Goal: Transaction & Acquisition: Purchase product/service

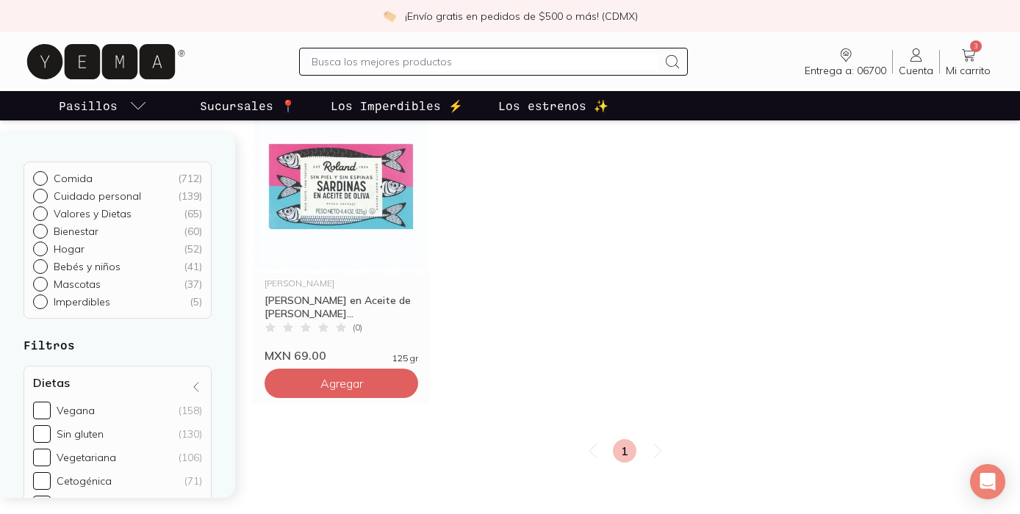
scroll to position [129, 0]
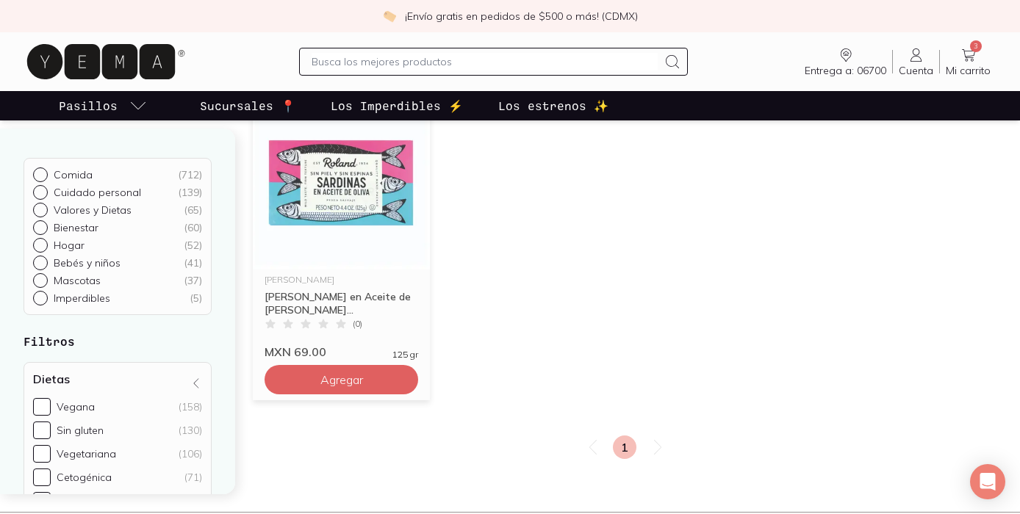
click at [382, 179] on img at bounding box center [341, 179] width 177 height 181
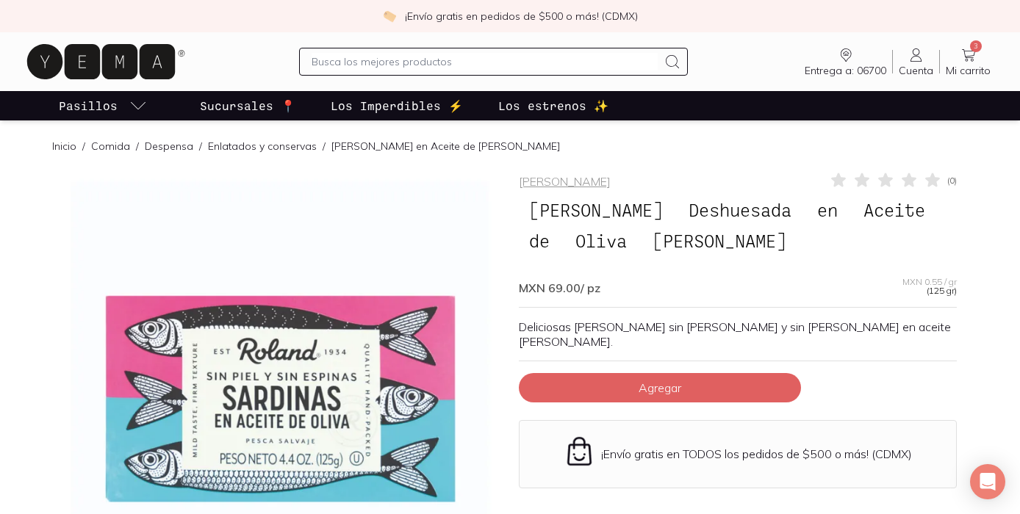
click at [966, 53] on icon at bounding box center [969, 55] width 18 height 18
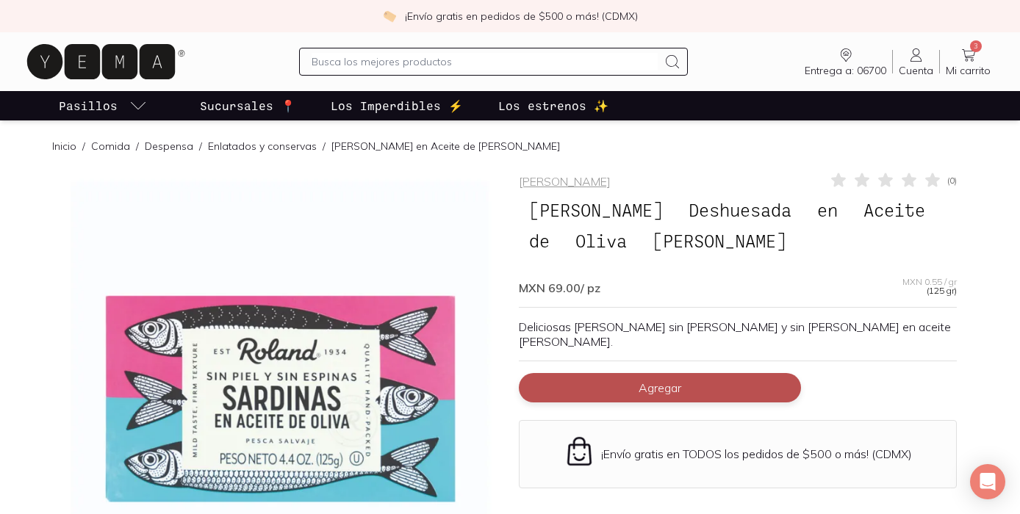
click at [647, 381] on span "Agregar" at bounding box center [660, 388] width 43 height 15
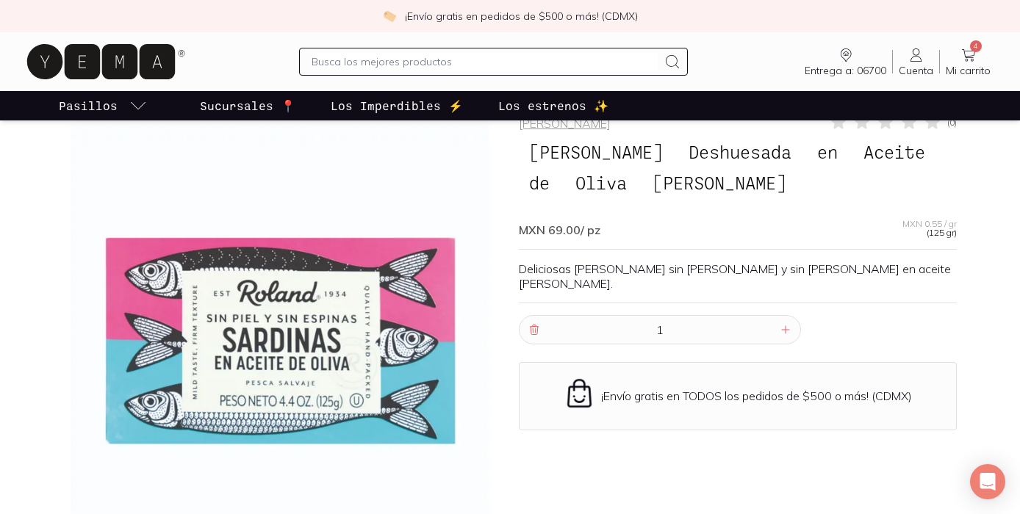
scroll to position [59, 0]
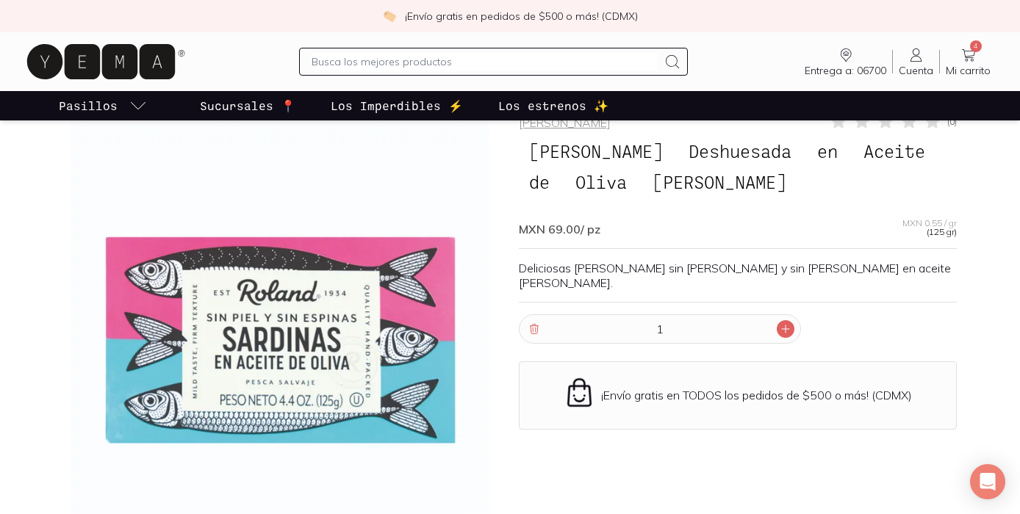
click at [786, 326] on icon at bounding box center [785, 329] width 7 height 7
type input "5"
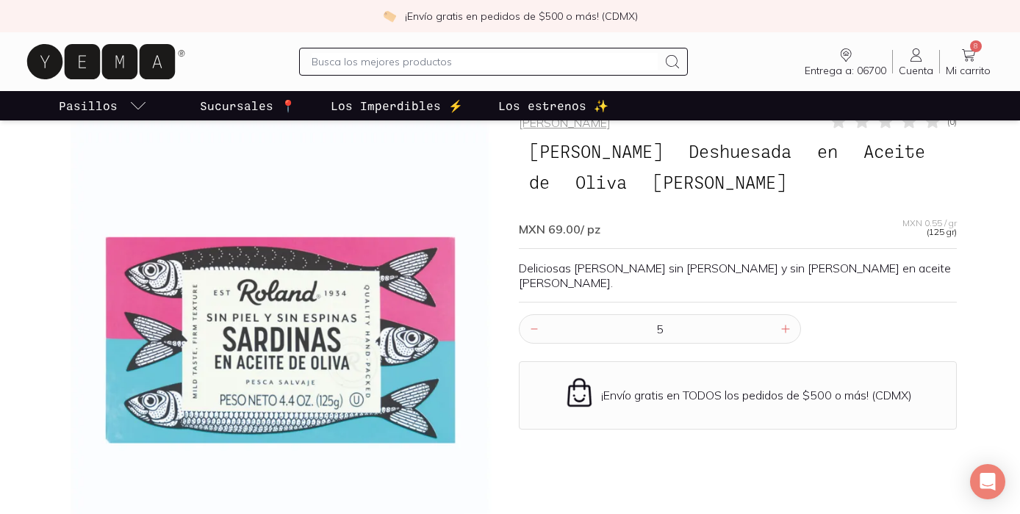
click at [978, 71] on span "Mi carrito" at bounding box center [968, 70] width 45 height 13
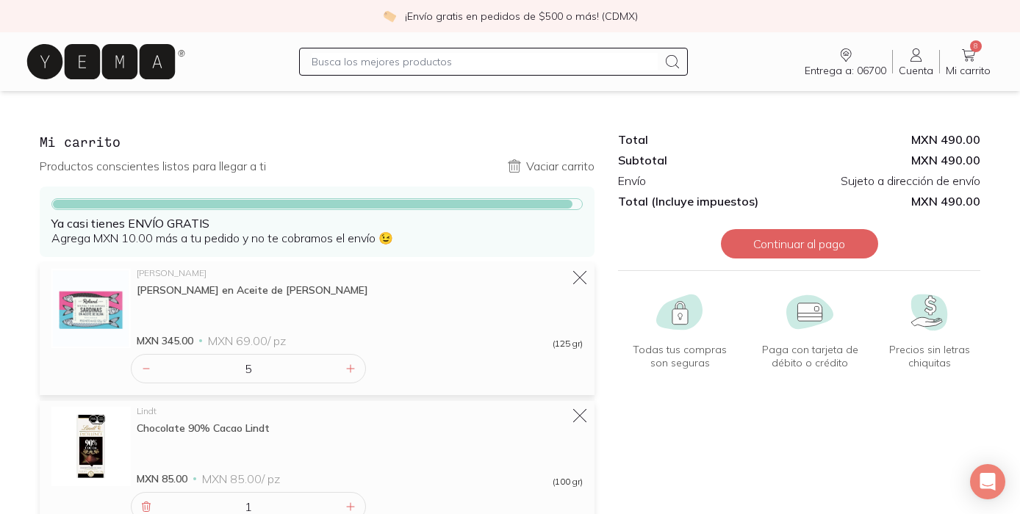
click at [387, 57] on input "text" at bounding box center [485, 62] width 347 height 18
type input "lindt"
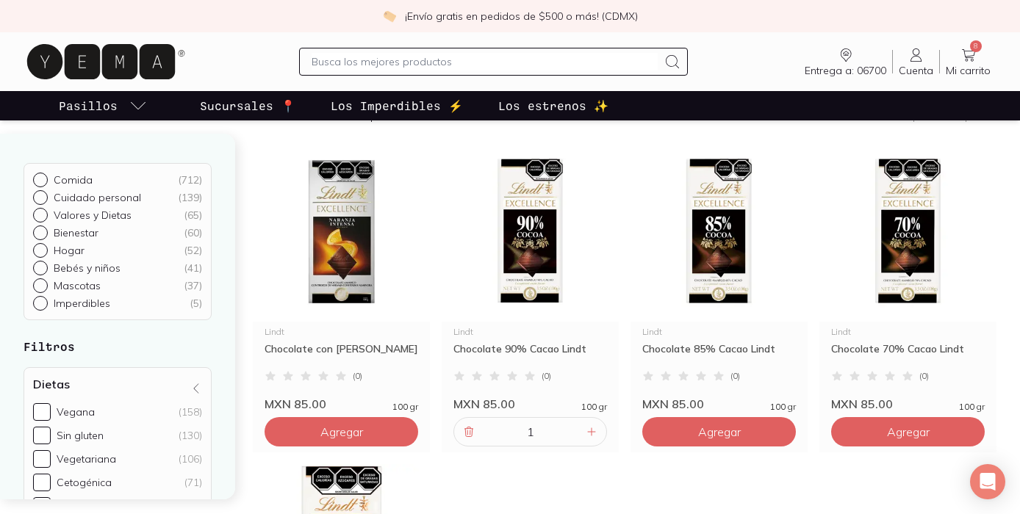
scroll to position [143, 0]
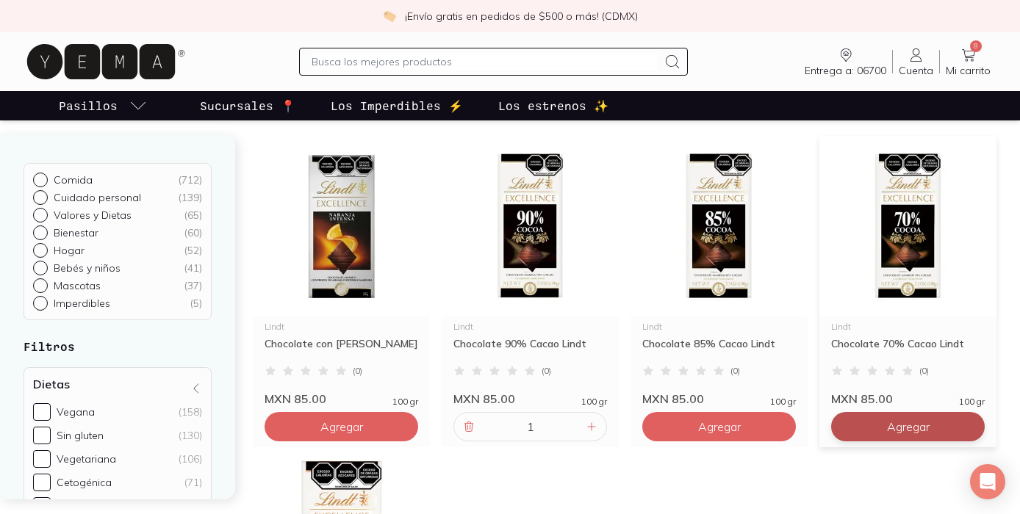
click at [910, 426] on span "Agregar" at bounding box center [908, 427] width 43 height 15
click at [969, 431] on icon at bounding box center [969, 427] width 12 height 12
type input "2"
click at [970, 61] on icon at bounding box center [969, 55] width 18 height 18
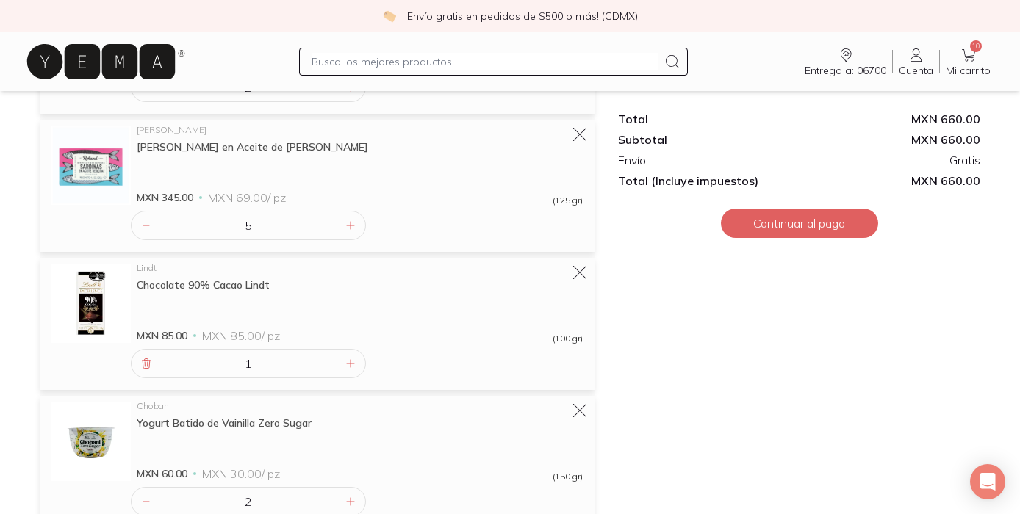
scroll to position [382, 0]
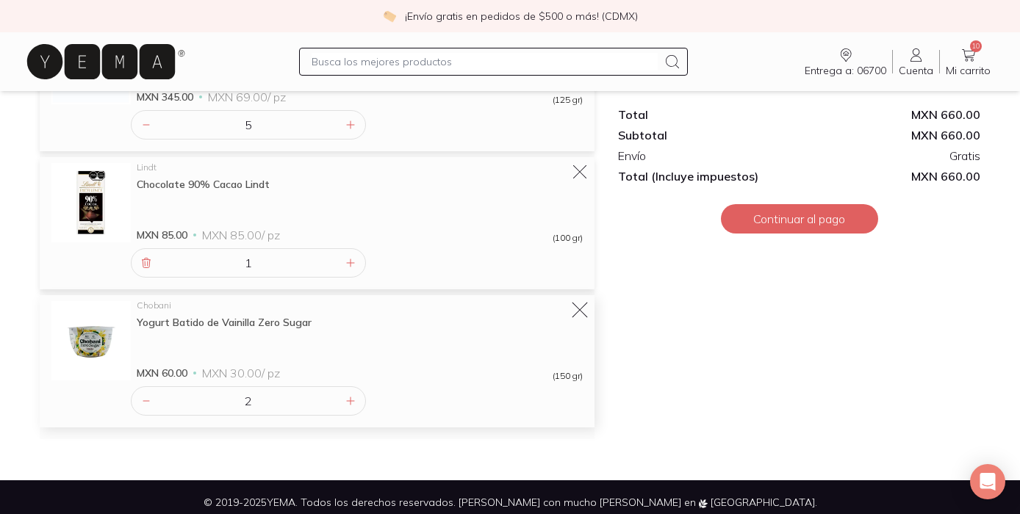
click at [584, 305] on icon at bounding box center [580, 311] width 21 height 21
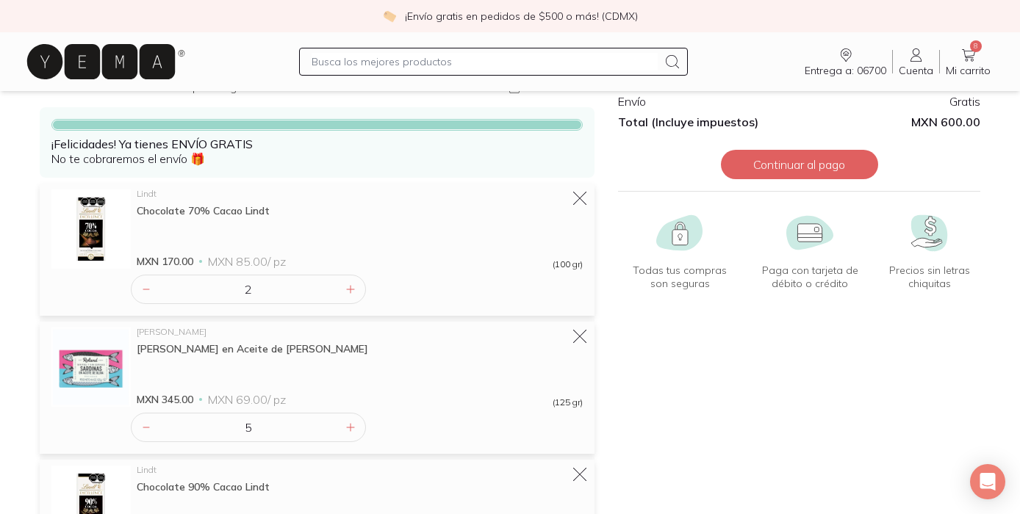
scroll to position [0, 0]
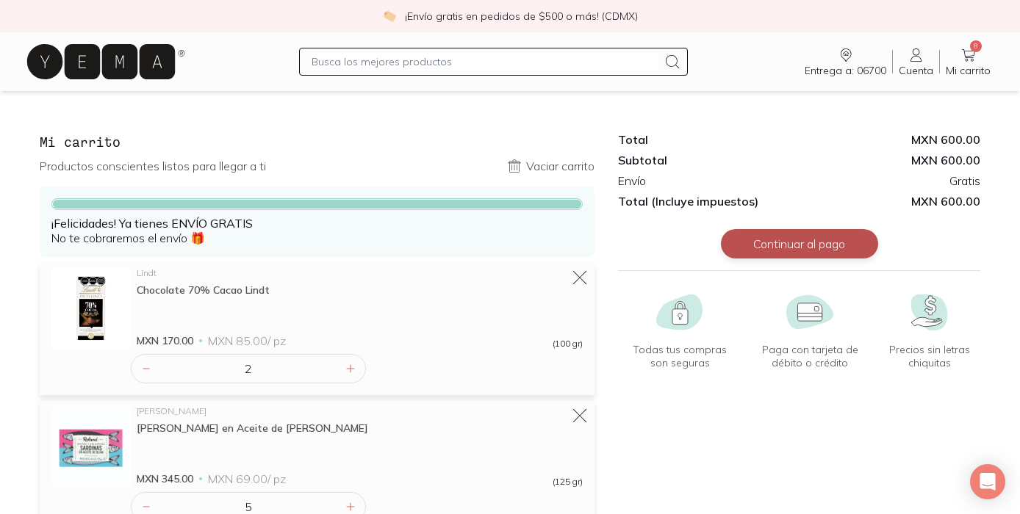
click at [847, 240] on button "Continuar al pago" at bounding box center [799, 243] width 157 height 29
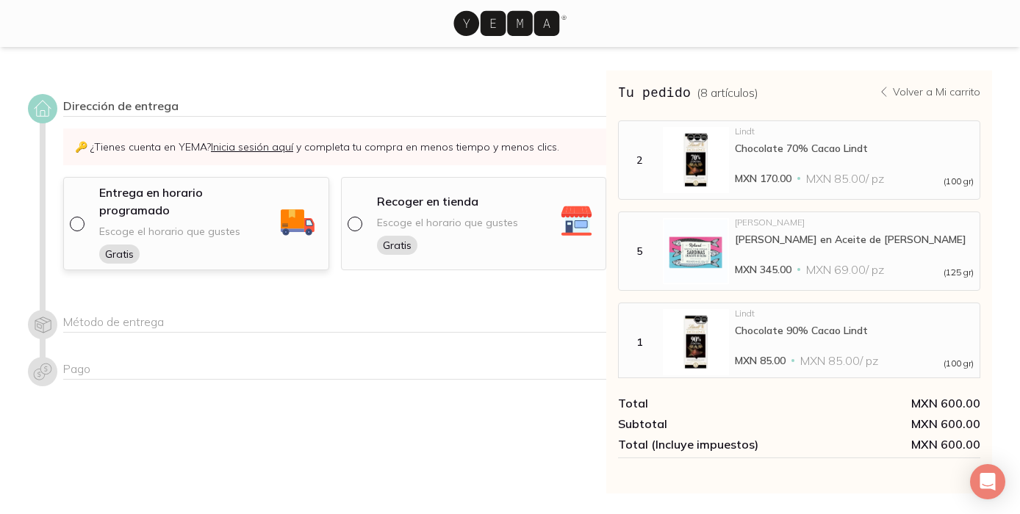
click at [147, 225] on span "Escoge el horario que gustes" at bounding box center [169, 232] width 141 height 14
select select "204"
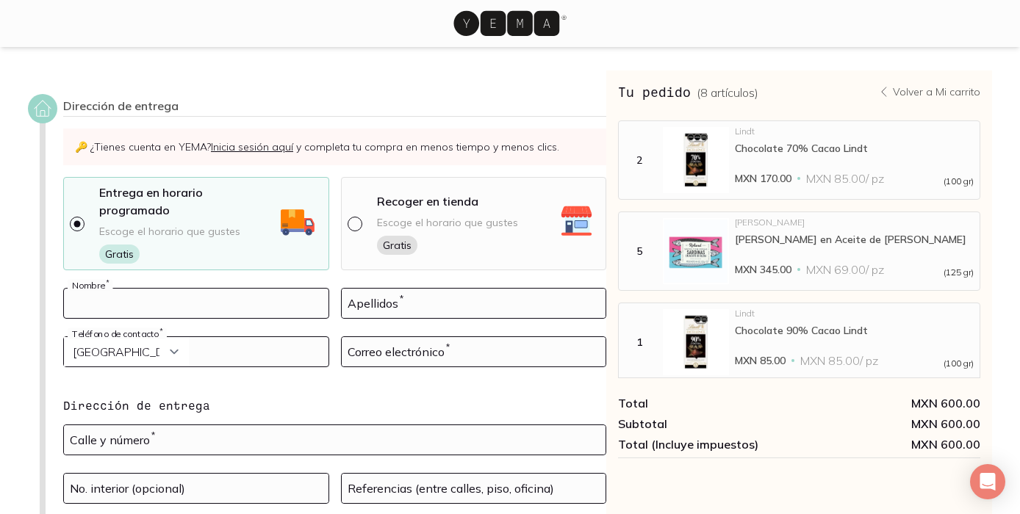
click at [193, 297] on input at bounding box center [196, 303] width 265 height 29
type input "Pablo"
click at [383, 292] on input at bounding box center [474, 303] width 265 height 29
type input "Arce"
click at [257, 337] on input "tel" at bounding box center [196, 351] width 265 height 29
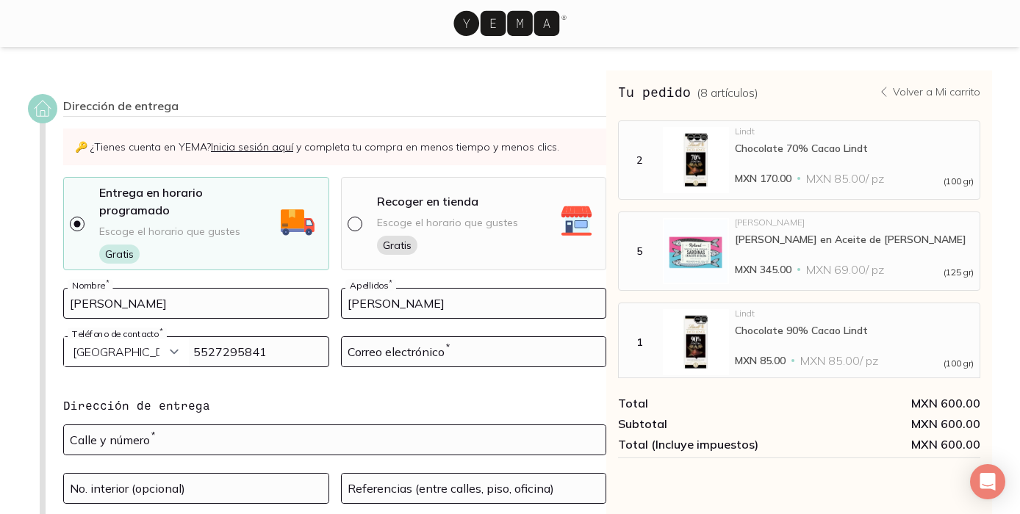
type input "5527295841"
click at [386, 347] on input at bounding box center [474, 351] width 265 height 29
type input "pablo.arcoutt@gmail.com"
click at [401, 377] on form "Pablo Nombre * Arce Apellidos * Curazao (+5999) Jamaica (+1876) San Cristóbal y…" at bounding box center [334, 425] width 543 height 275
click at [140, 340] on select "Curazao (+5999) Jamaica (+1876) San Cristóbal y Nieves (+1869) Trinidad y Tobag…" at bounding box center [126, 351] width 125 height 29
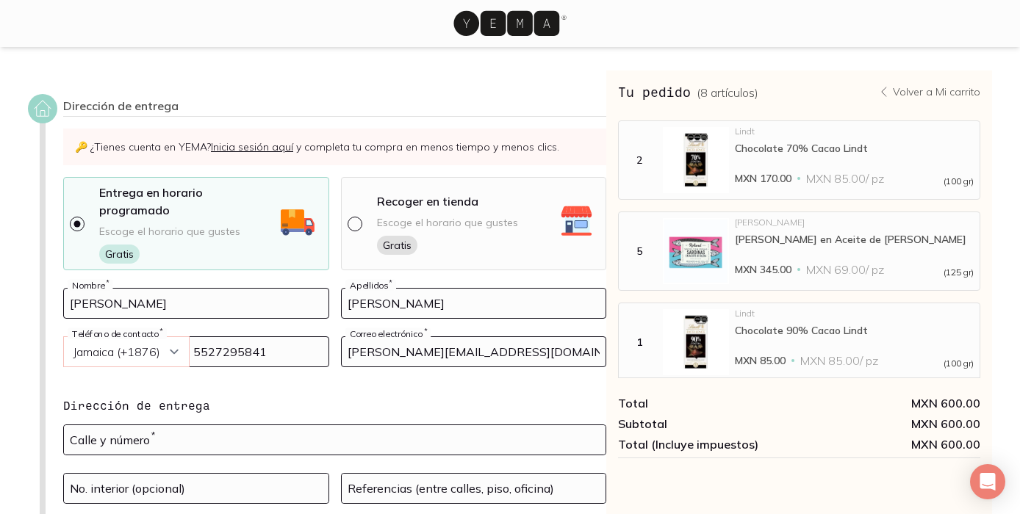
select select "204"
click at [64, 337] on select "Curazao (+5999) Jamaica (+1876) San Cristóbal y Nieves (+1869) Trinidad y Tobag…" at bounding box center [126, 351] width 125 height 29
click at [247, 377] on form "Pablo Nombre * Arce Apellidos * Curazao (+5999) Jamaica (+1876) San Cristóbal y…" at bounding box center [334, 425] width 543 height 275
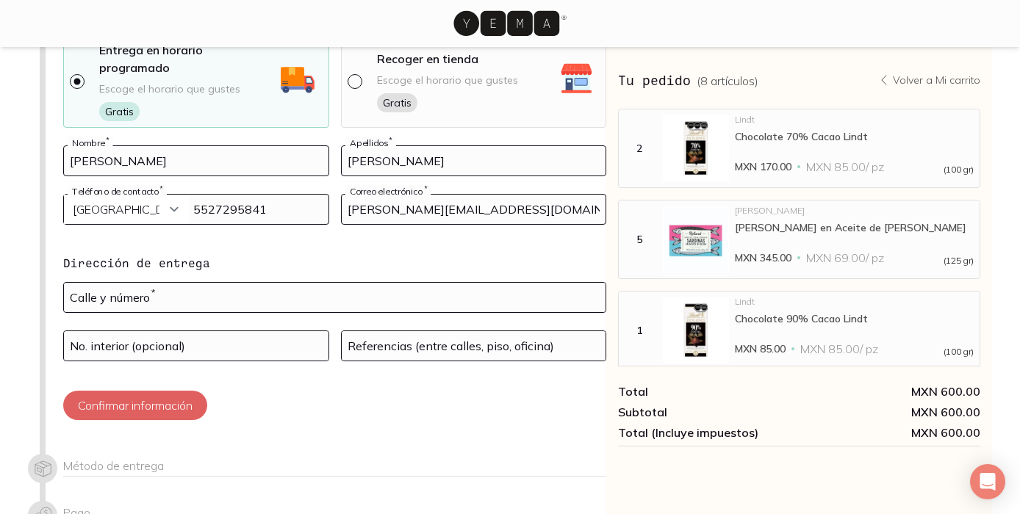
scroll to position [140, 0]
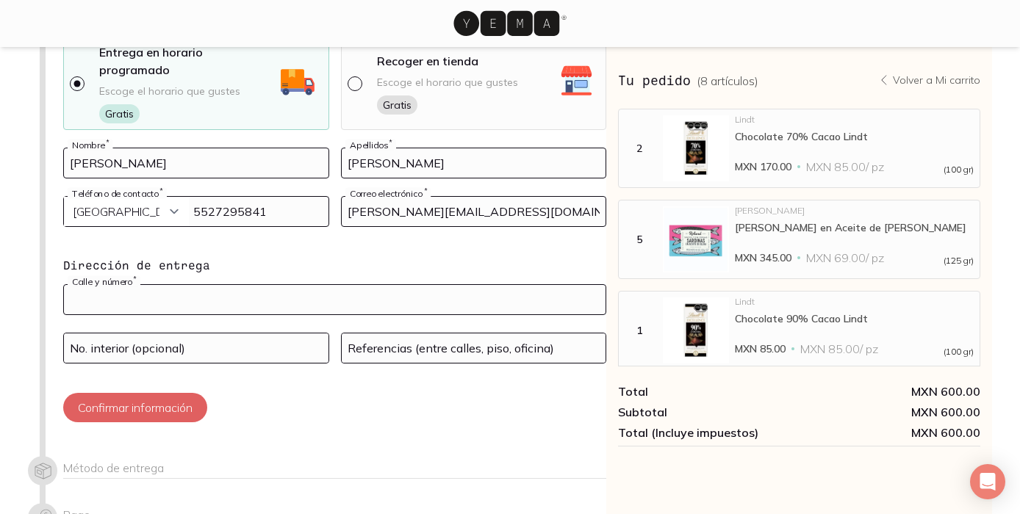
click at [196, 289] on input "text" at bounding box center [335, 299] width 542 height 29
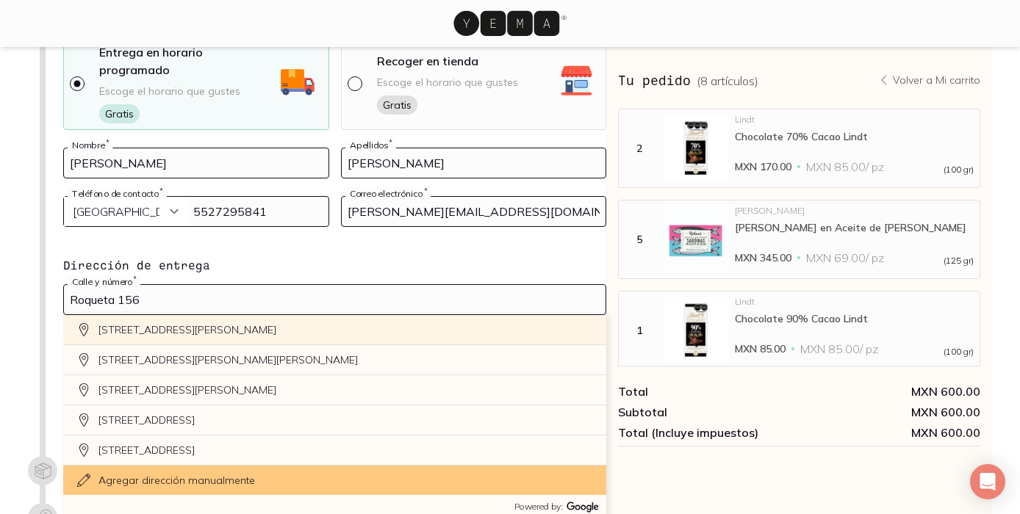
click at [209, 315] on div "Roqueta 156, Lomas de Bezares, Mexico City, CDMX, Mexico" at bounding box center [334, 330] width 543 height 30
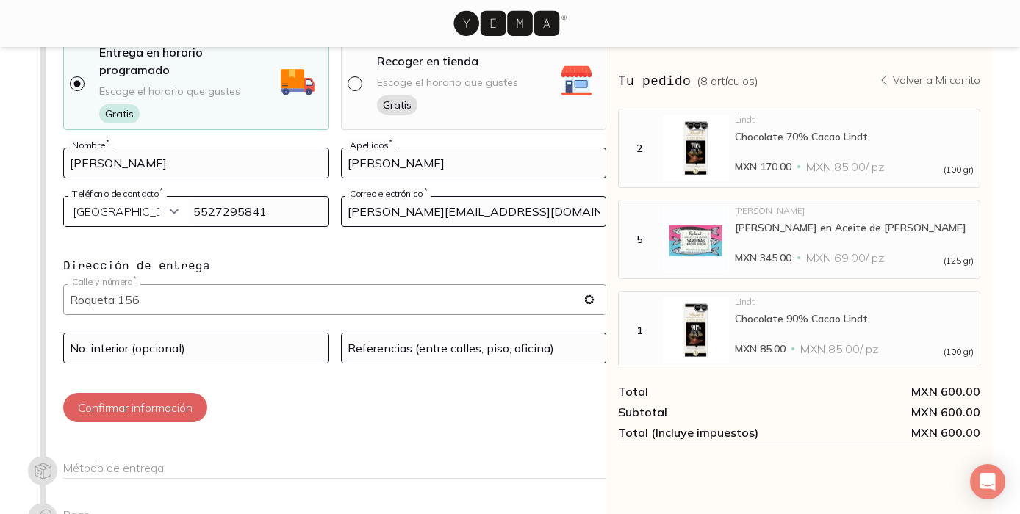
type input "Roqueta 156, Lomas de Bezares, Miguel Hidalgo, 11910 Ciudad de México, CDMX, Me…"
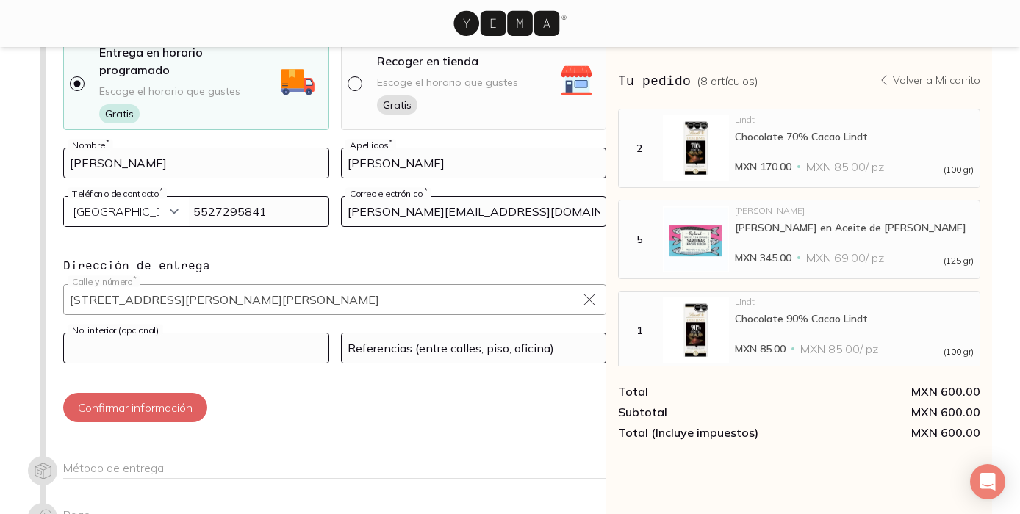
click at [181, 334] on input at bounding box center [196, 348] width 265 height 29
type input "5"
click at [414, 339] on input at bounding box center [474, 348] width 265 height 29
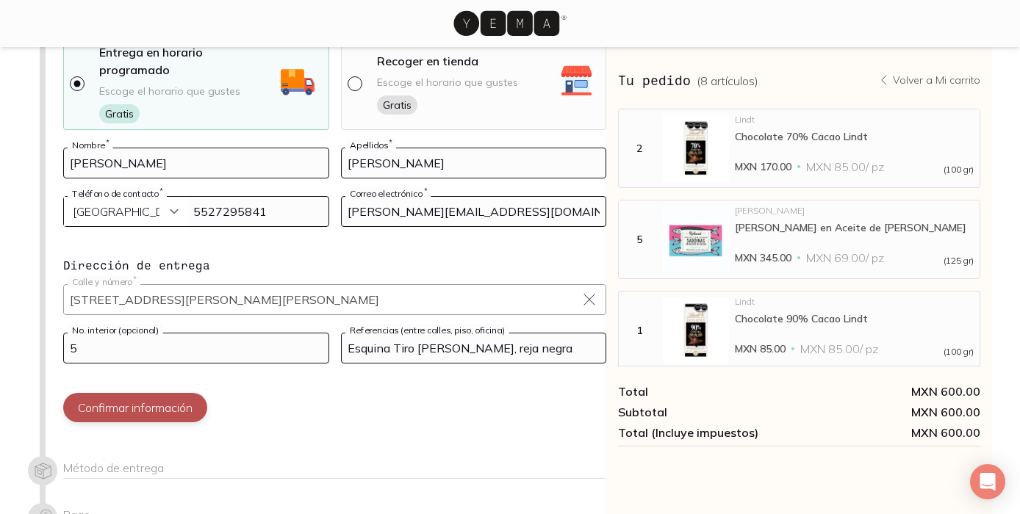
type input "Esquina Tiro al Pichon, reja negra"
click at [193, 393] on button "Confirmar información" at bounding box center [135, 407] width 144 height 29
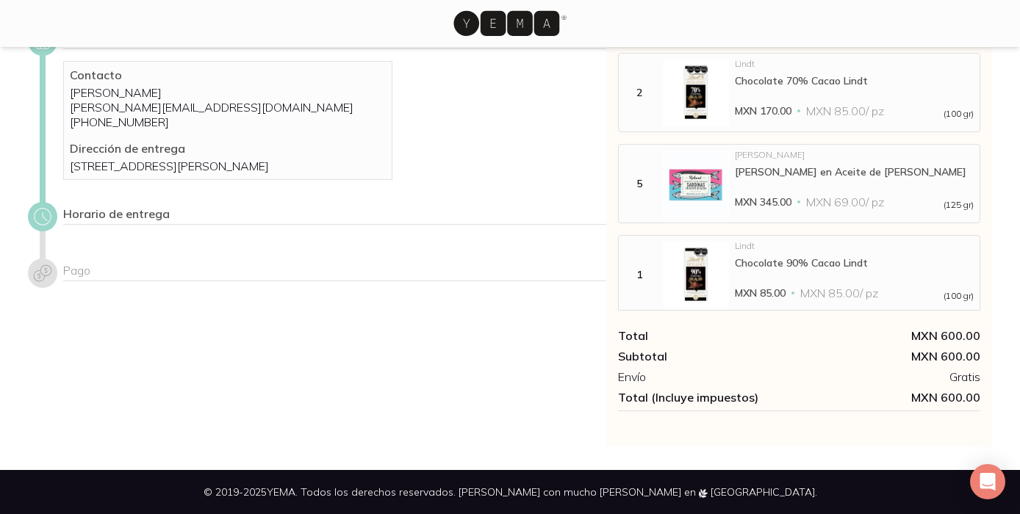
scroll to position [94, 0]
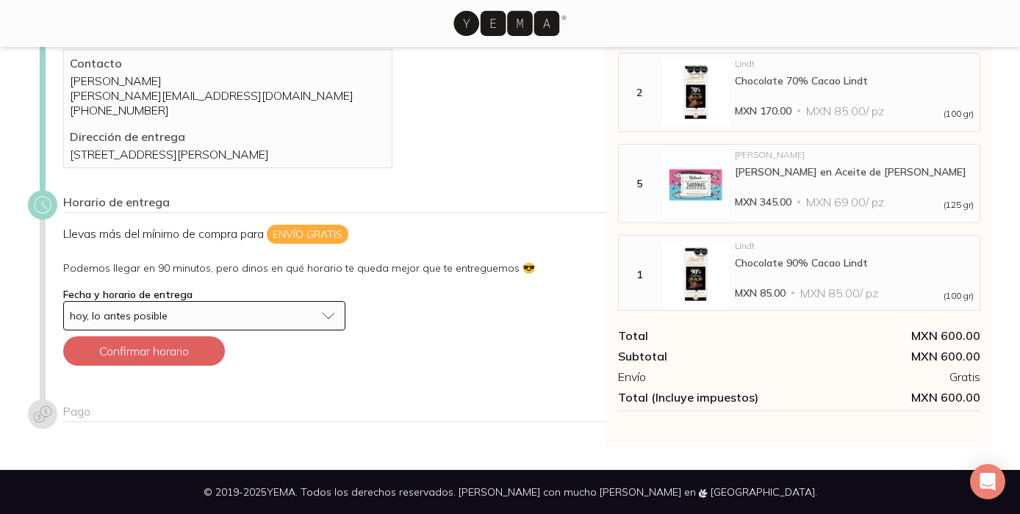
click at [159, 319] on span "hoy, lo antes posible" at bounding box center [119, 315] width 98 height 13
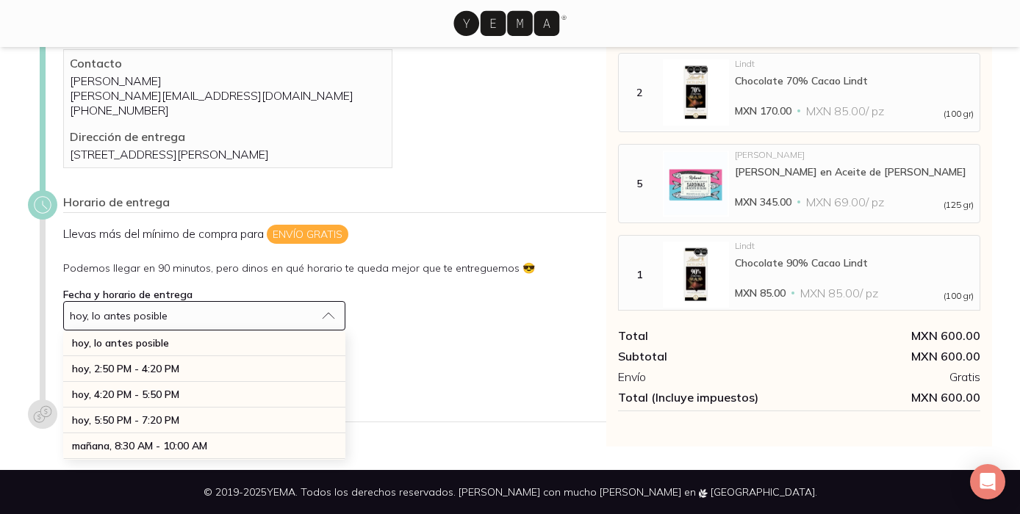
click at [159, 319] on span "hoy, lo antes posible" at bounding box center [119, 315] width 98 height 13
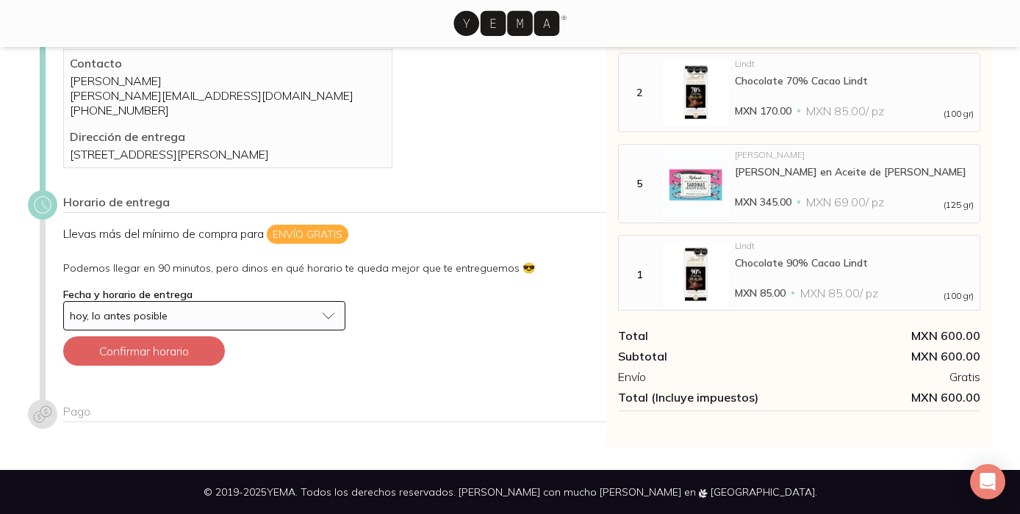
scroll to position [0, 0]
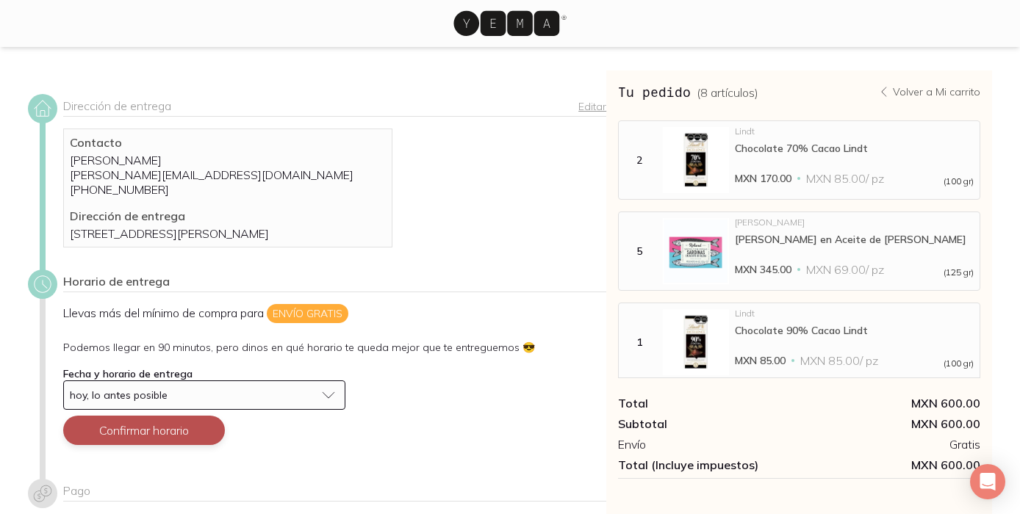
click at [181, 445] on button "Confirmar horario" at bounding box center [144, 430] width 162 height 29
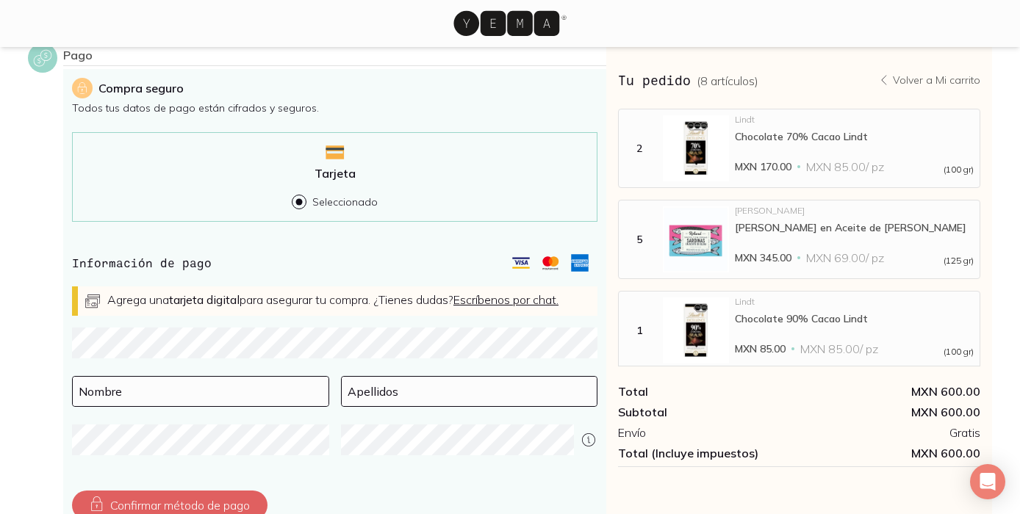
scroll to position [358, 0]
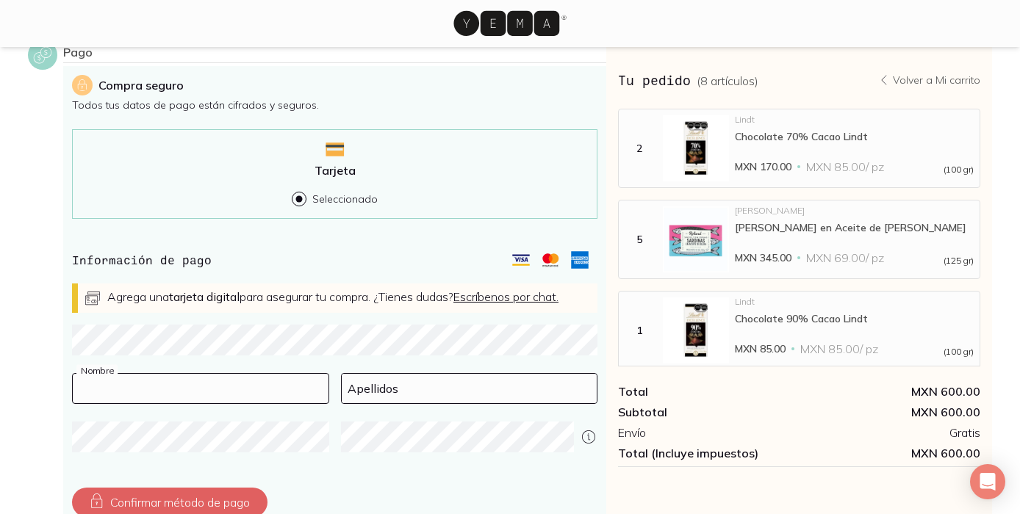
type input "Pablo"
type input "Couttolenc"
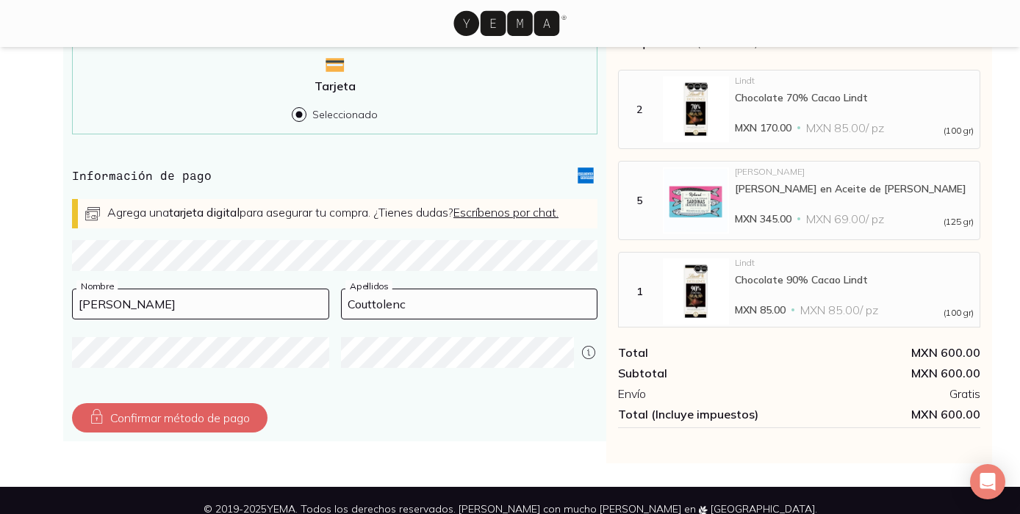
scroll to position [444, 0]
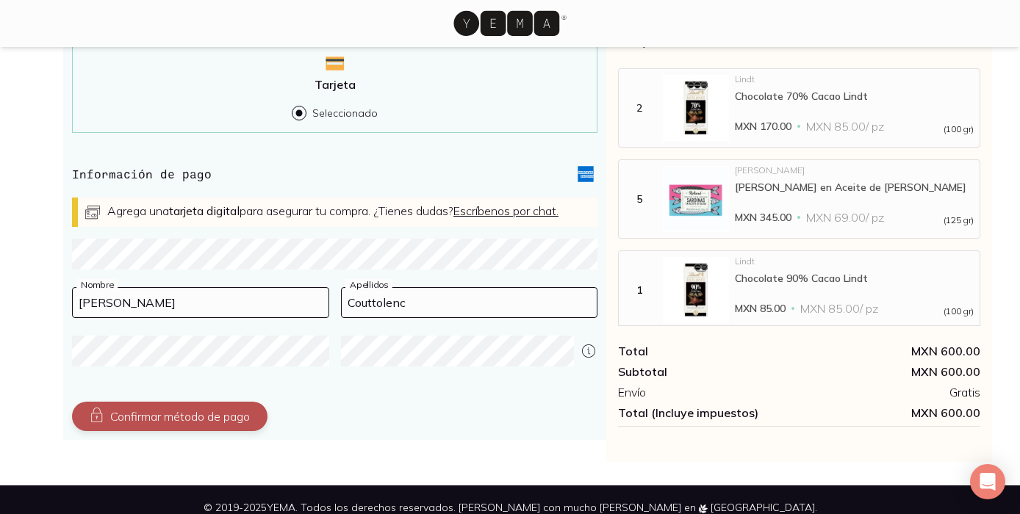
click at [176, 424] on button "Confirmar método de pago" at bounding box center [169, 416] width 195 height 29
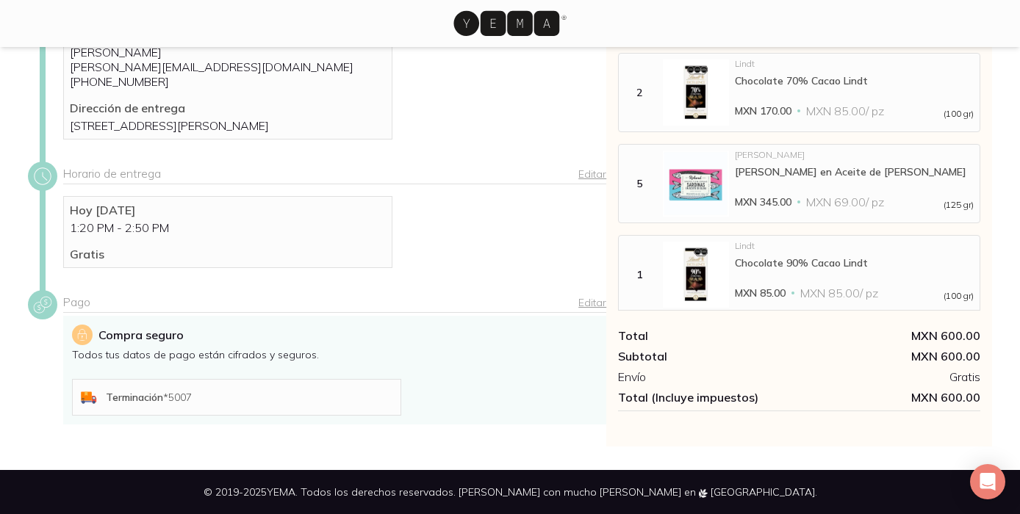
scroll to position [314, 0]
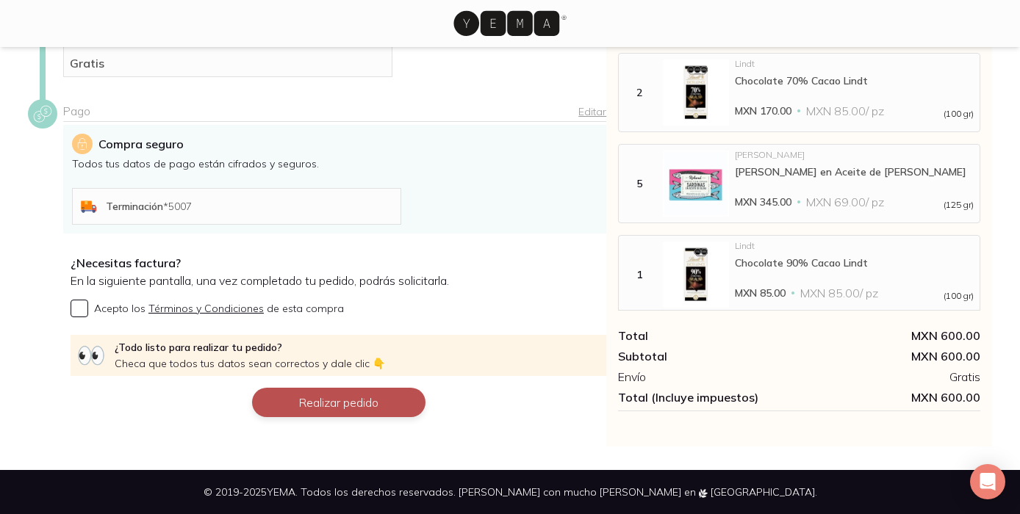
click at [296, 407] on button "Realizar pedido" at bounding box center [338, 402] width 173 height 29
click at [373, 395] on button "Realizar pedido" at bounding box center [338, 402] width 173 height 29
click at [80, 304] on input "Acepto los Términos y Condiciones de esta compra" at bounding box center [80, 309] width 18 height 18
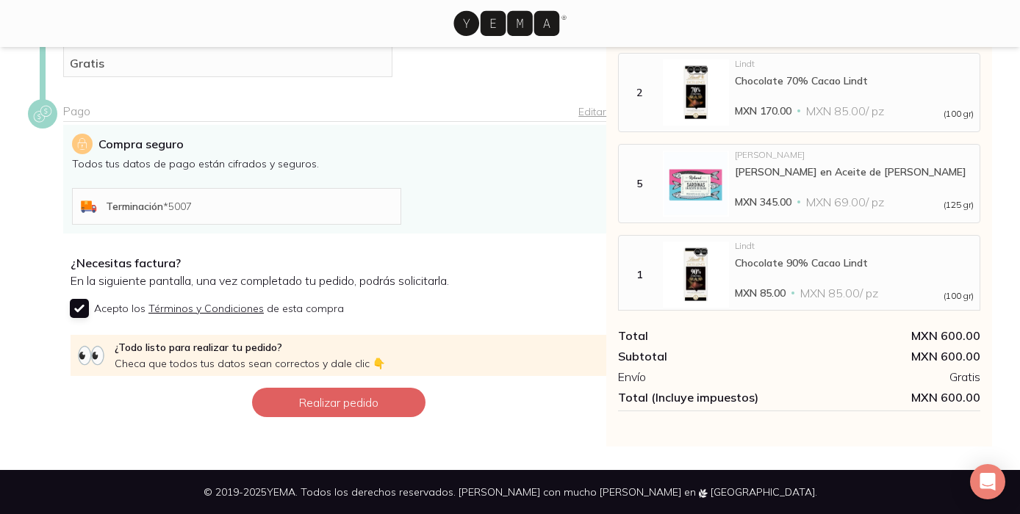
checkbox input "true"
click at [320, 401] on button "Realizar pedido" at bounding box center [338, 402] width 173 height 29
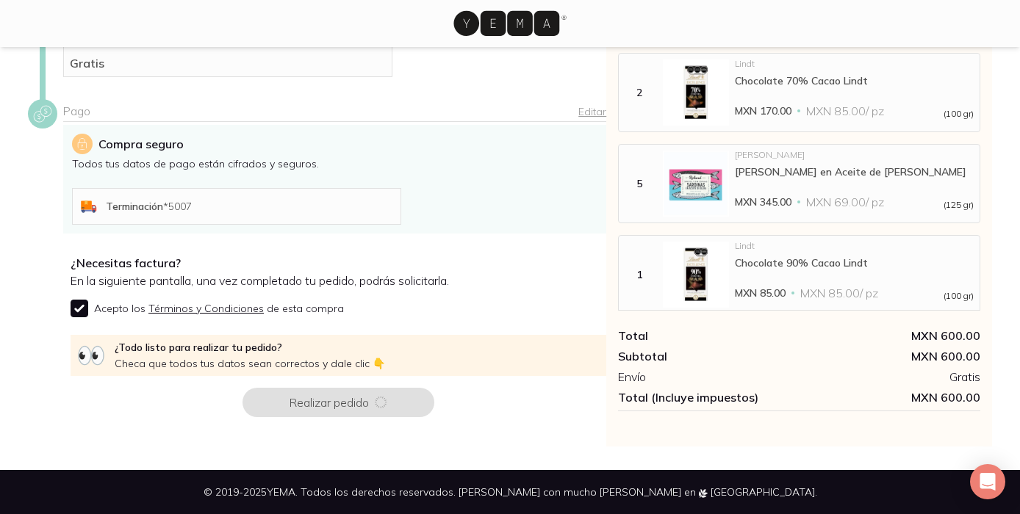
scroll to position [0, 0]
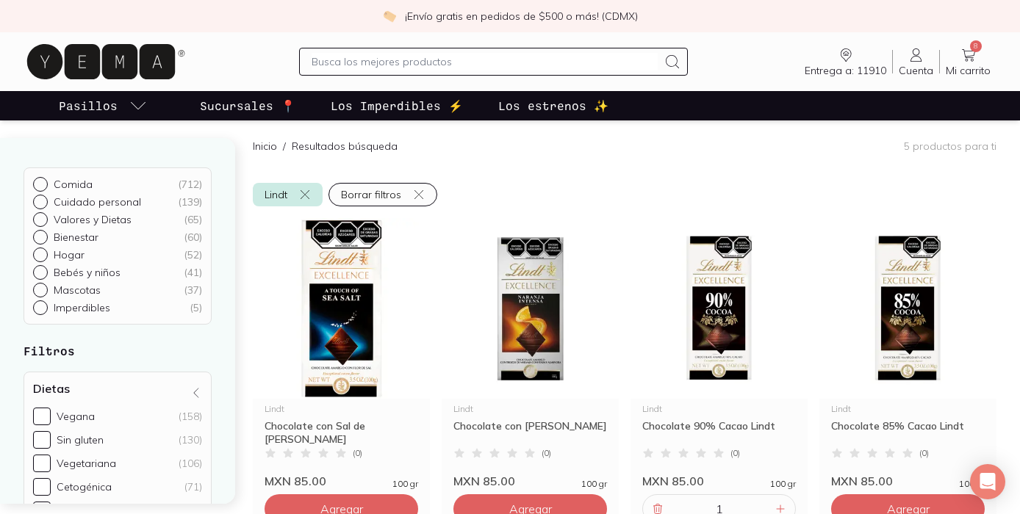
click at [506, 105] on p "Los estrenos ✨" at bounding box center [553, 106] width 110 height 18
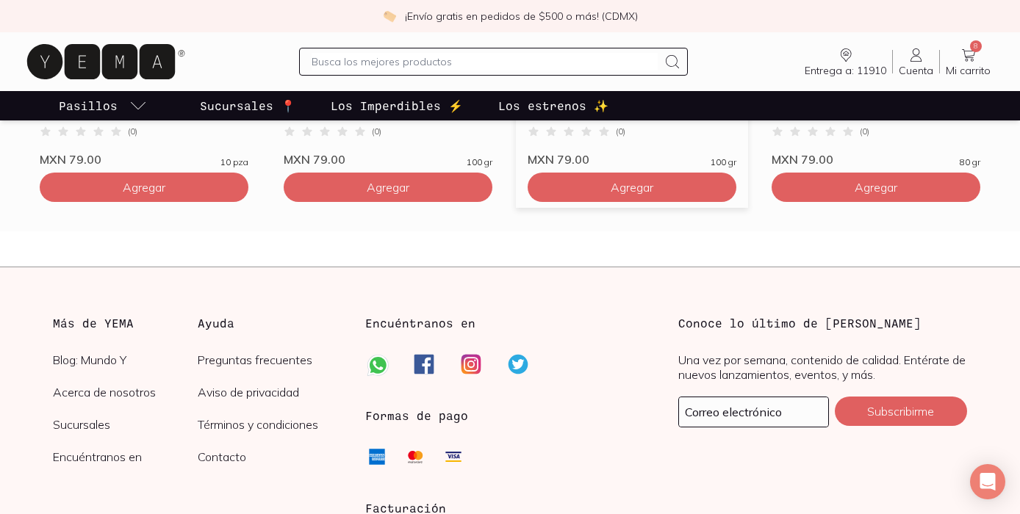
scroll to position [4230, 0]
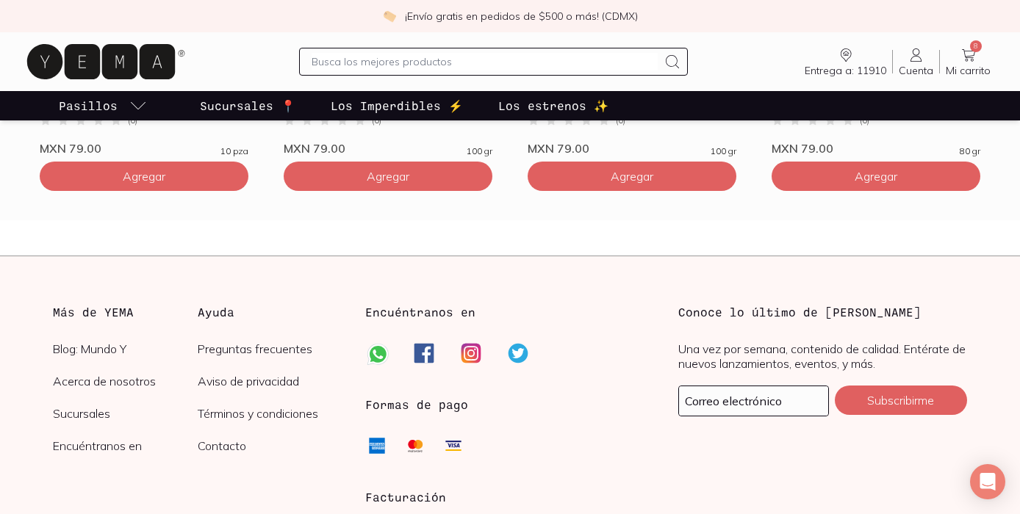
click at [378, 71] on div at bounding box center [493, 62] width 389 height 28
click at [364, 55] on input "text" at bounding box center [485, 62] width 347 height 18
type input "proteina"
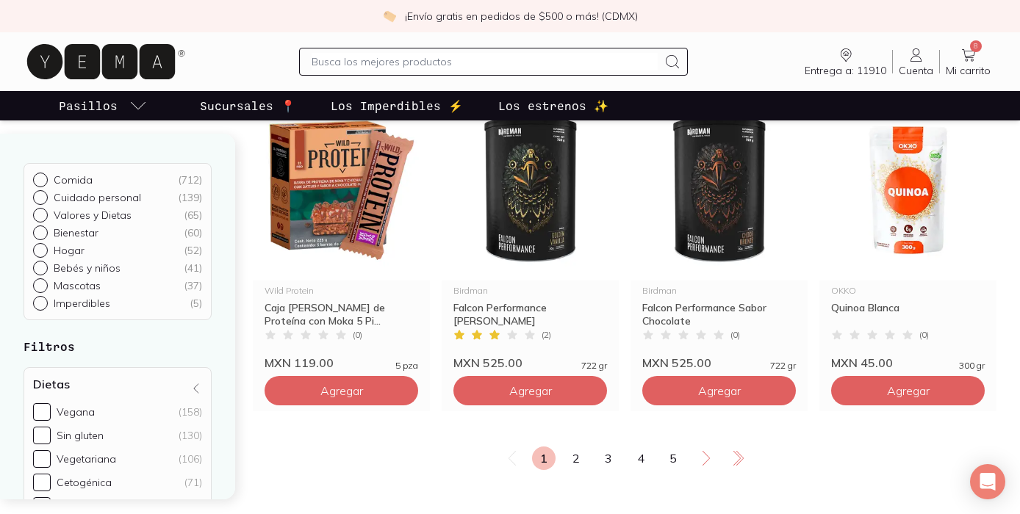
scroll to position [1863, 0]
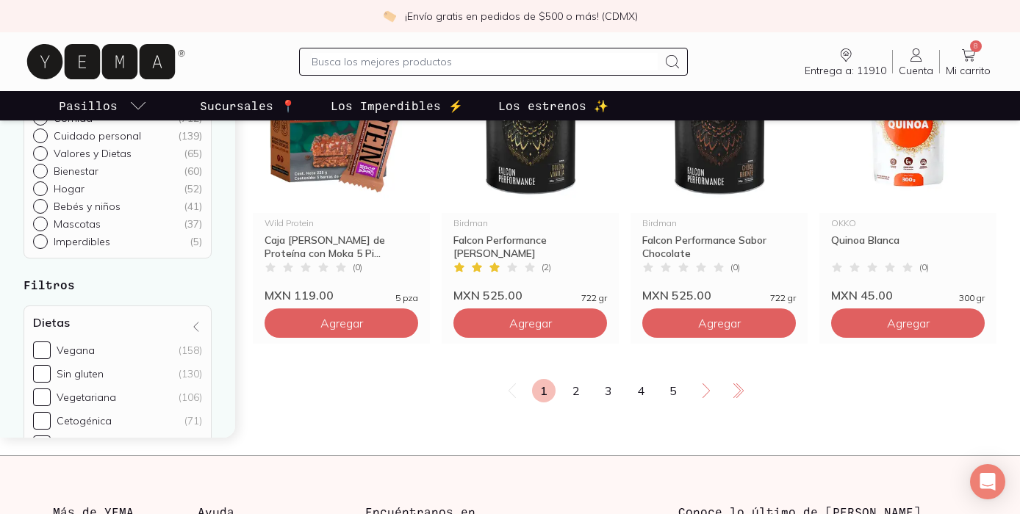
click at [431, 61] on input "text" at bounding box center [485, 62] width 347 height 18
type input "habits"
